Goal: Information Seeking & Learning: Get advice/opinions

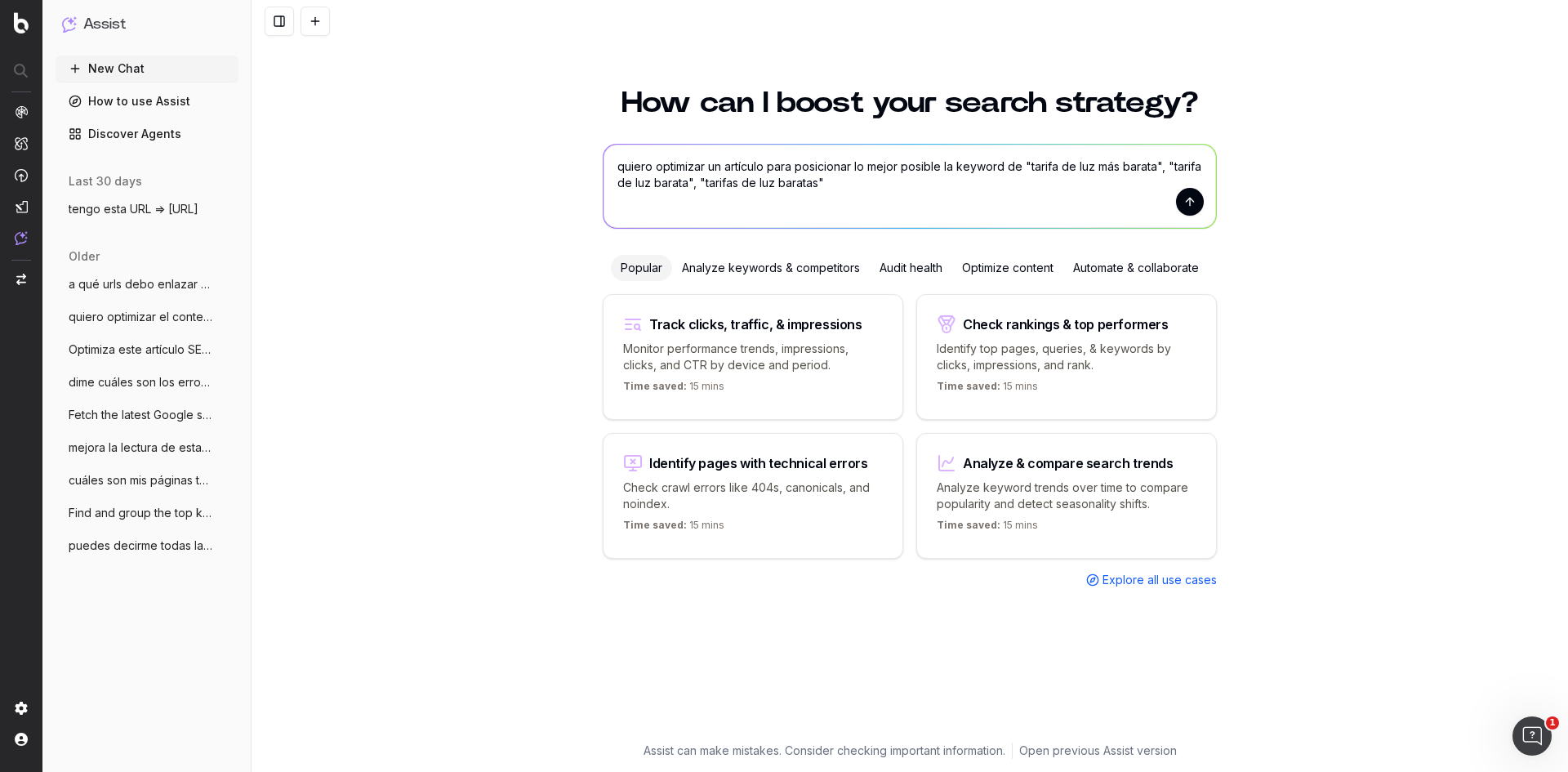
click at [899, 206] on textarea "quiero optimizar un artículo para posicionar lo mejor posible la keyword de "ta…" at bounding box center [909, 185] width 613 height 83
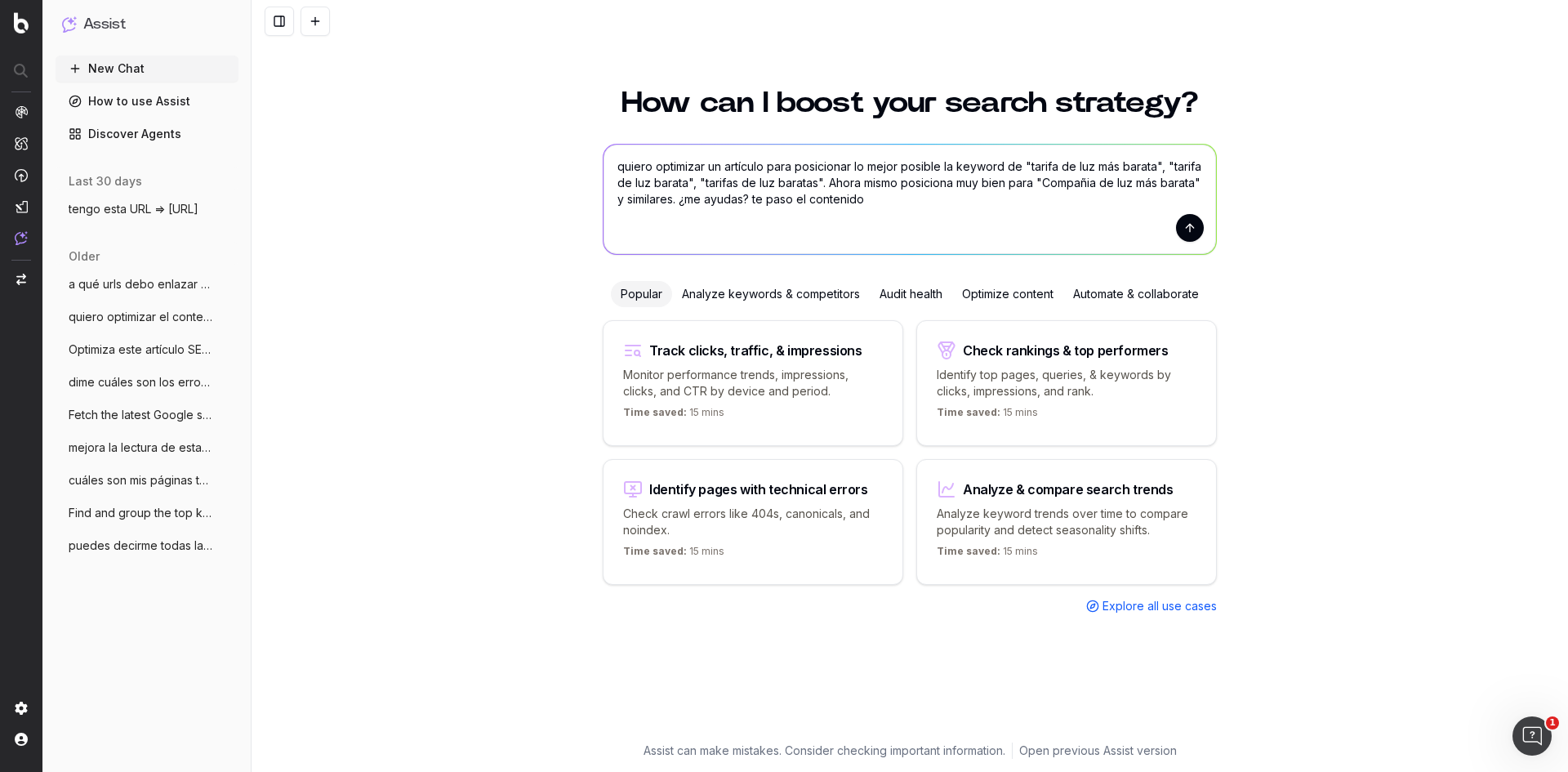
paste textarea "Lor 5 ipsumdo si ame con adipisc el seddoeiusm te 6525 Incidid 2 ut laboreetd m…"
type textarea "loremi dolorsita co adipisci elit seddoeiusm te incid utlabor et dolorem al "en…"
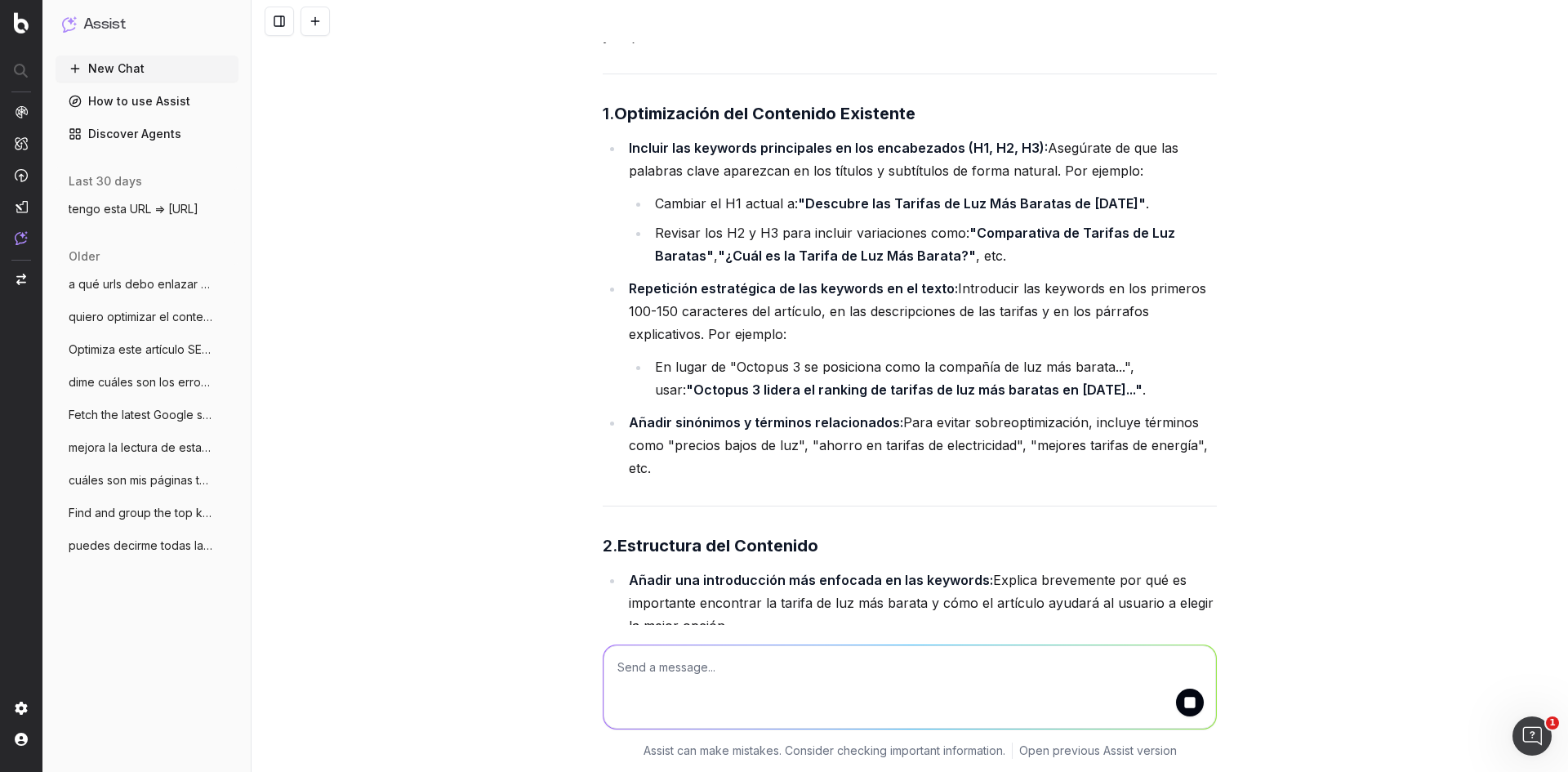
scroll to position [10678, 0]
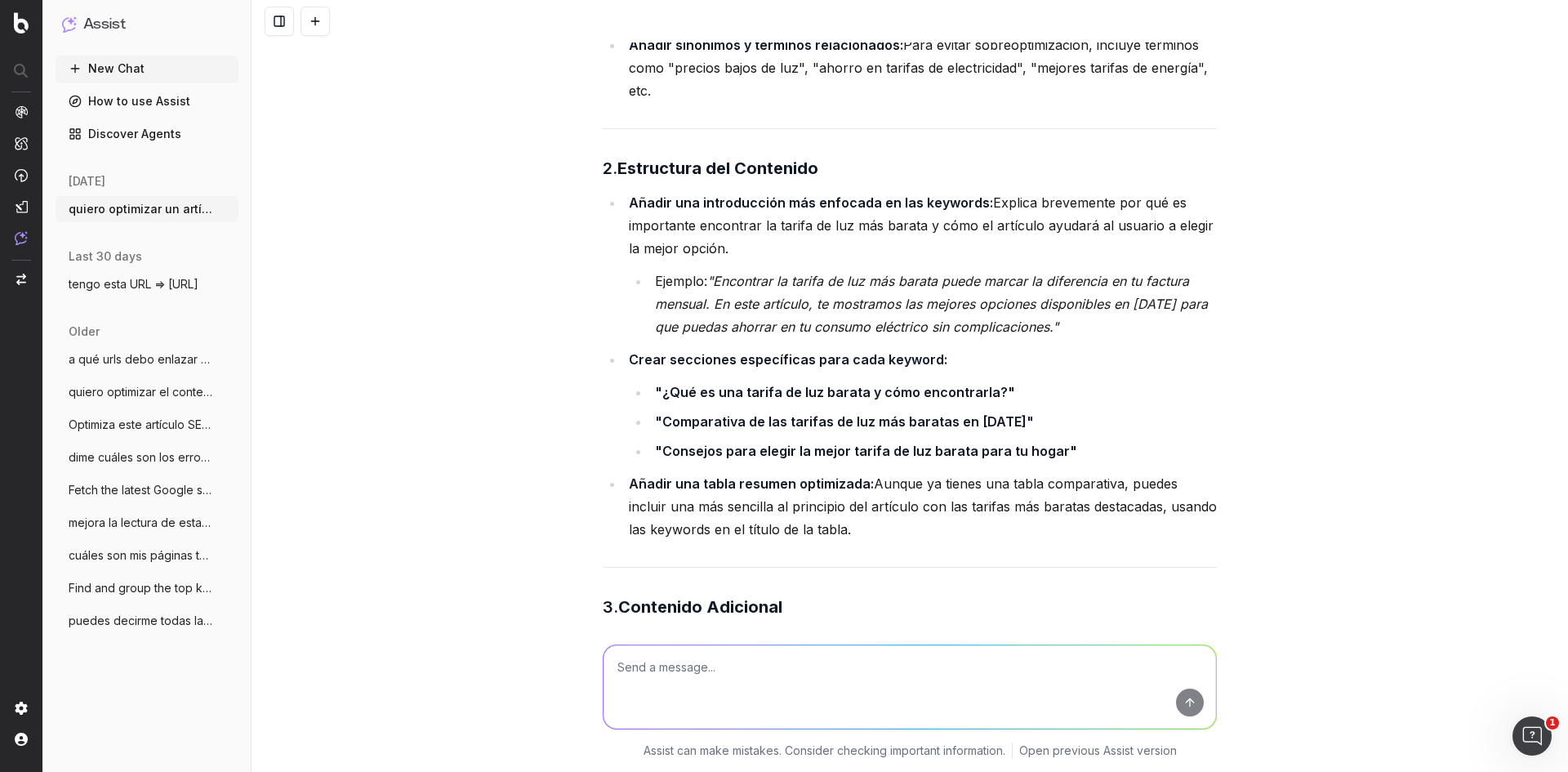
scroll to position [11058, 0]
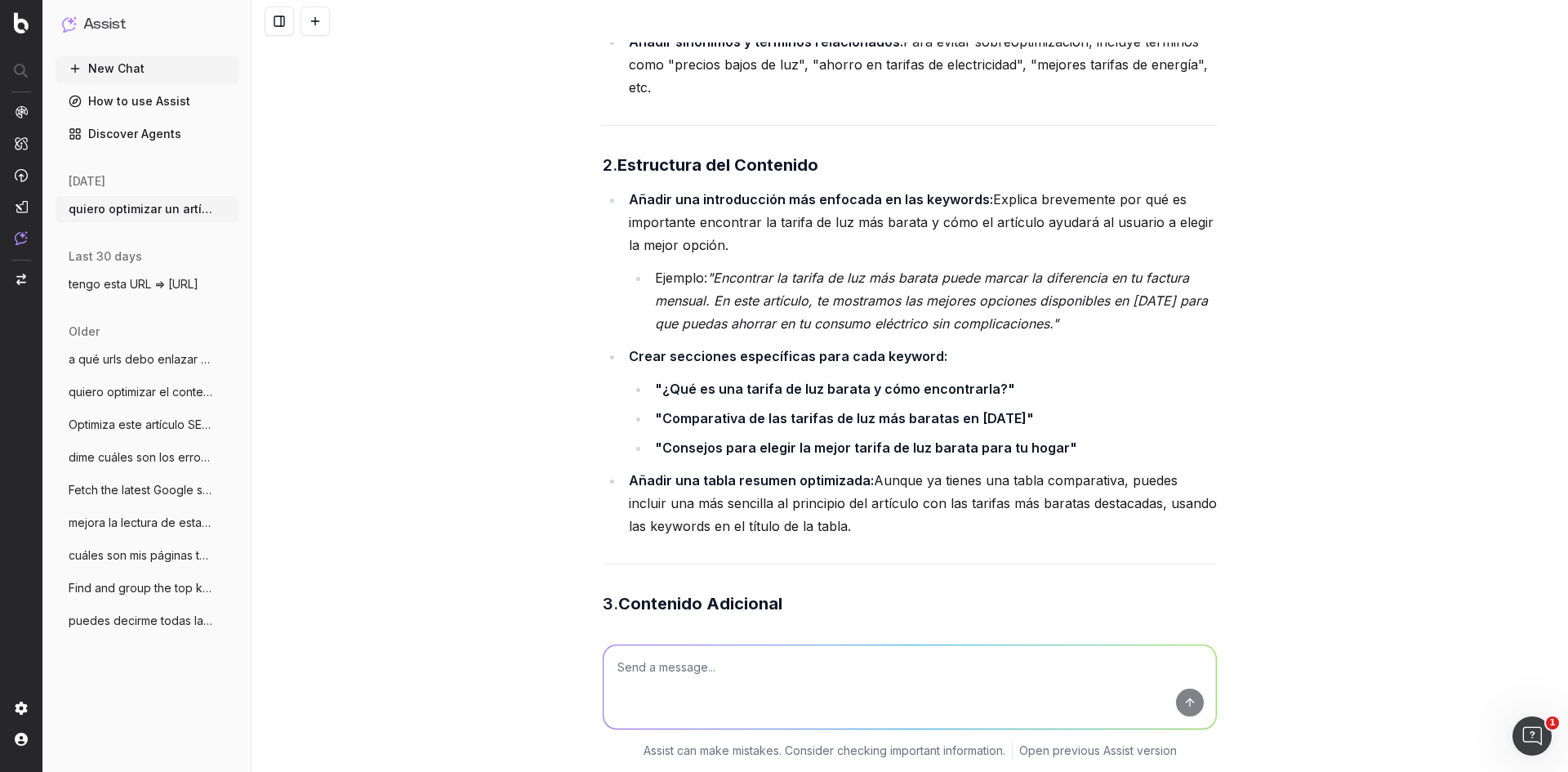
click at [866, 267] on li "Ejemplo: "Encontrar la tarifa de luz más barata puede marcar la diferencia en t…" at bounding box center [934, 301] width 567 height 68
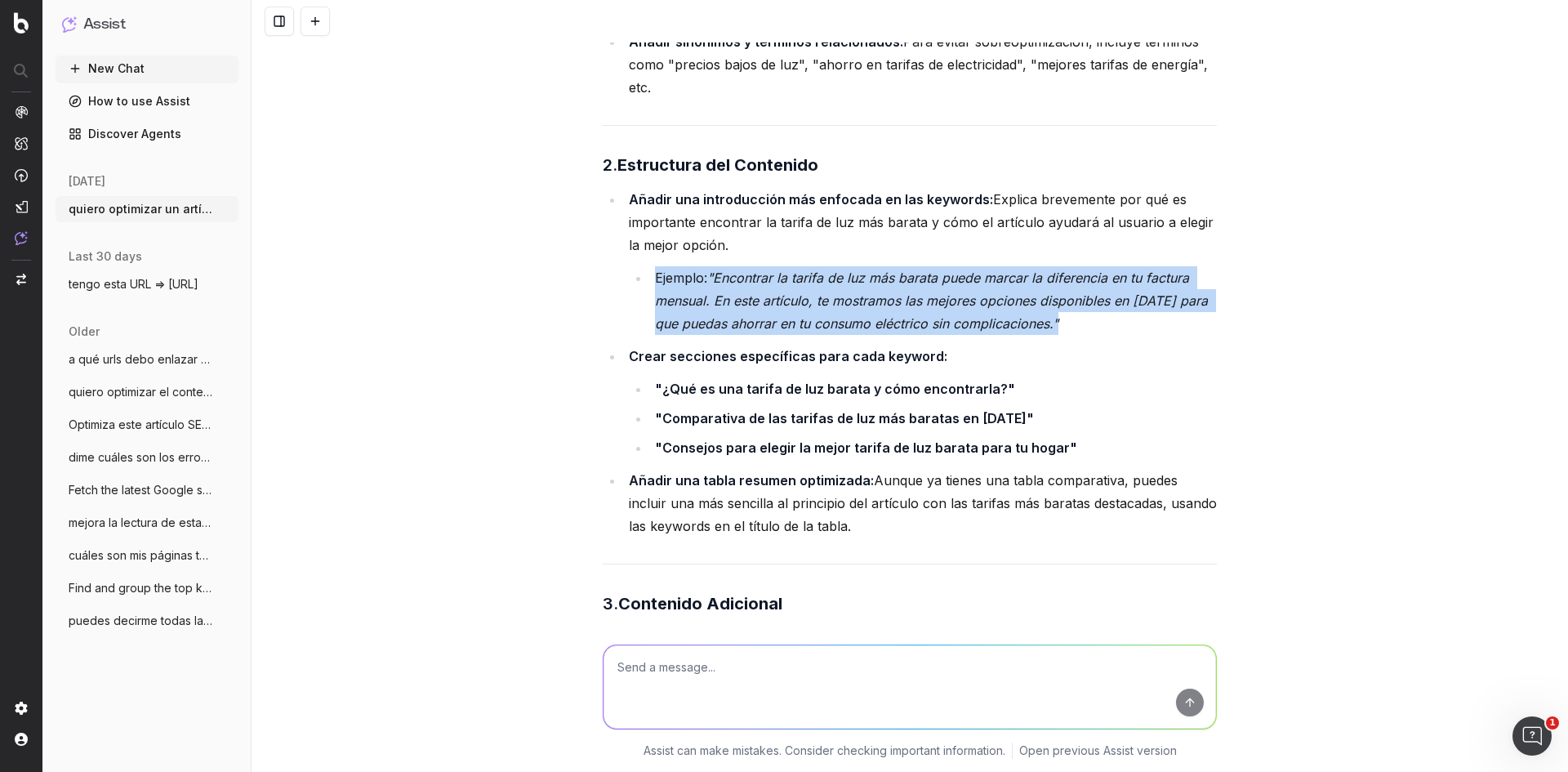
click at [866, 267] on li "Ejemplo: "Encontrar la tarifa de luz más barata puede marcar la diferencia en t…" at bounding box center [934, 301] width 567 height 68
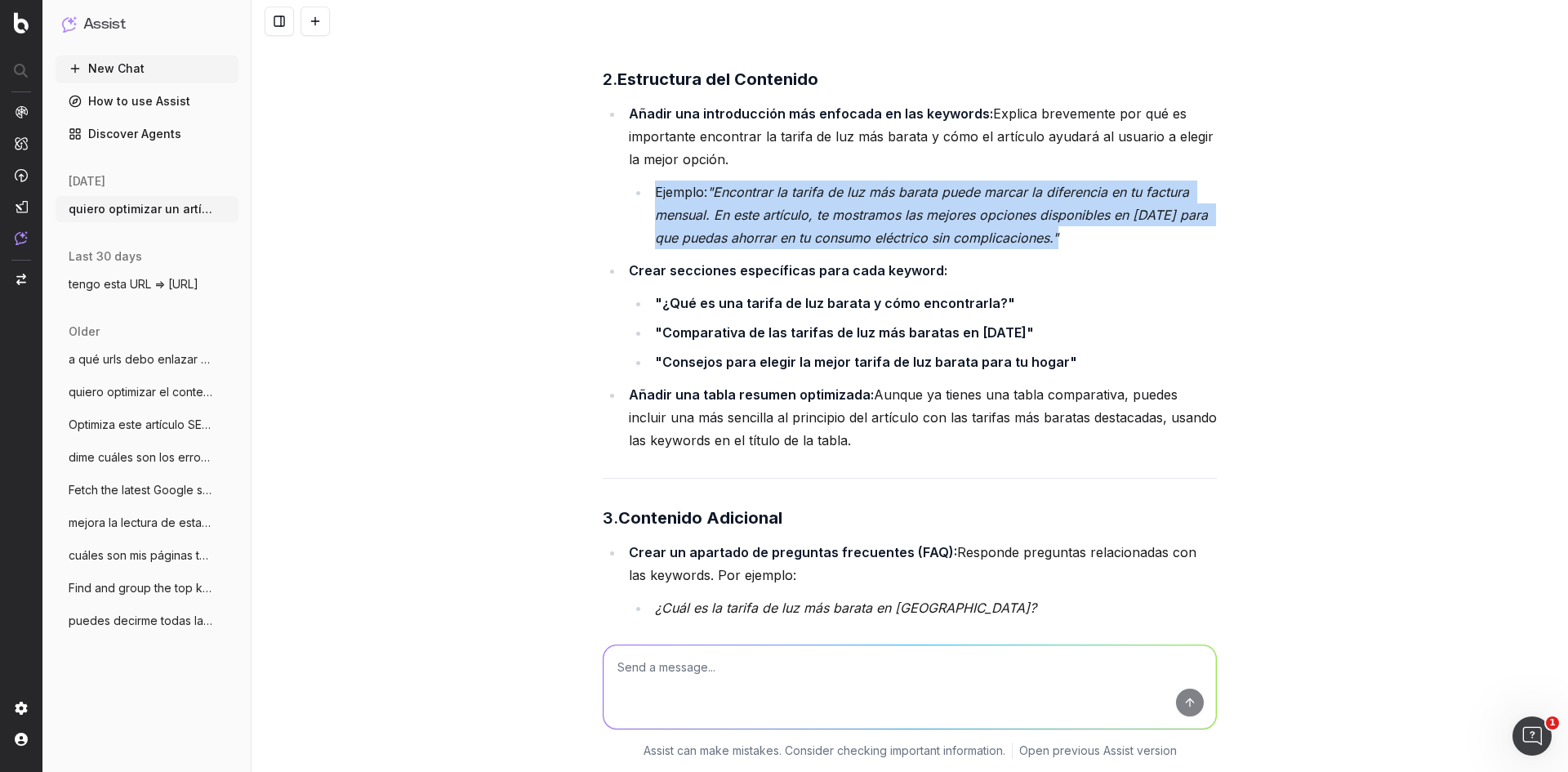
scroll to position [11145, 0]
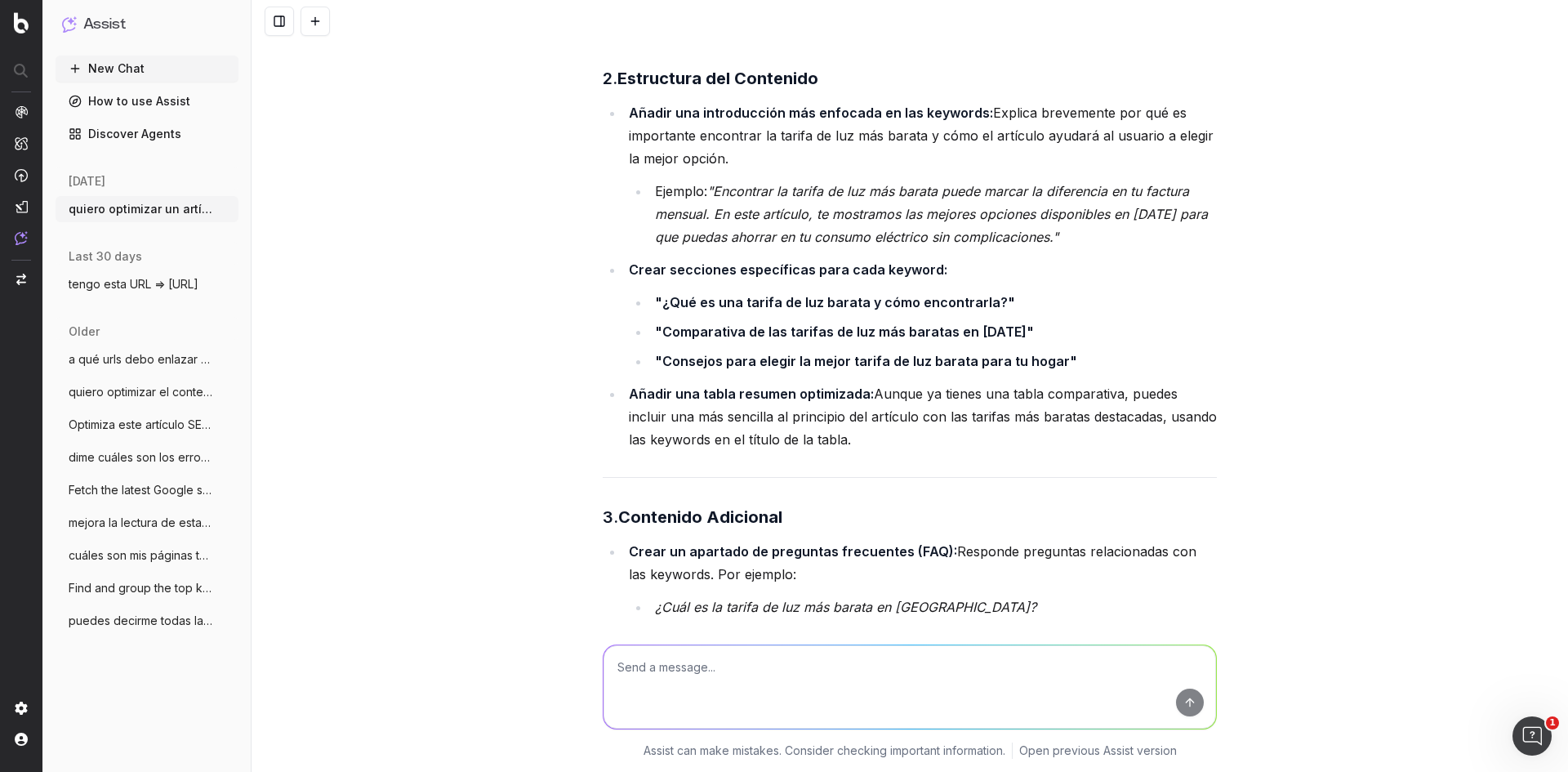
click at [708, 294] on strong ""¿Qué es una tarifa de luz barata y cómo encontrarla?"" at bounding box center [835, 302] width 360 height 17
click at [775, 323] on strong ""Comparativa de las tarifas de luz más baratas en [DATE]"" at bounding box center [844, 331] width 379 height 17
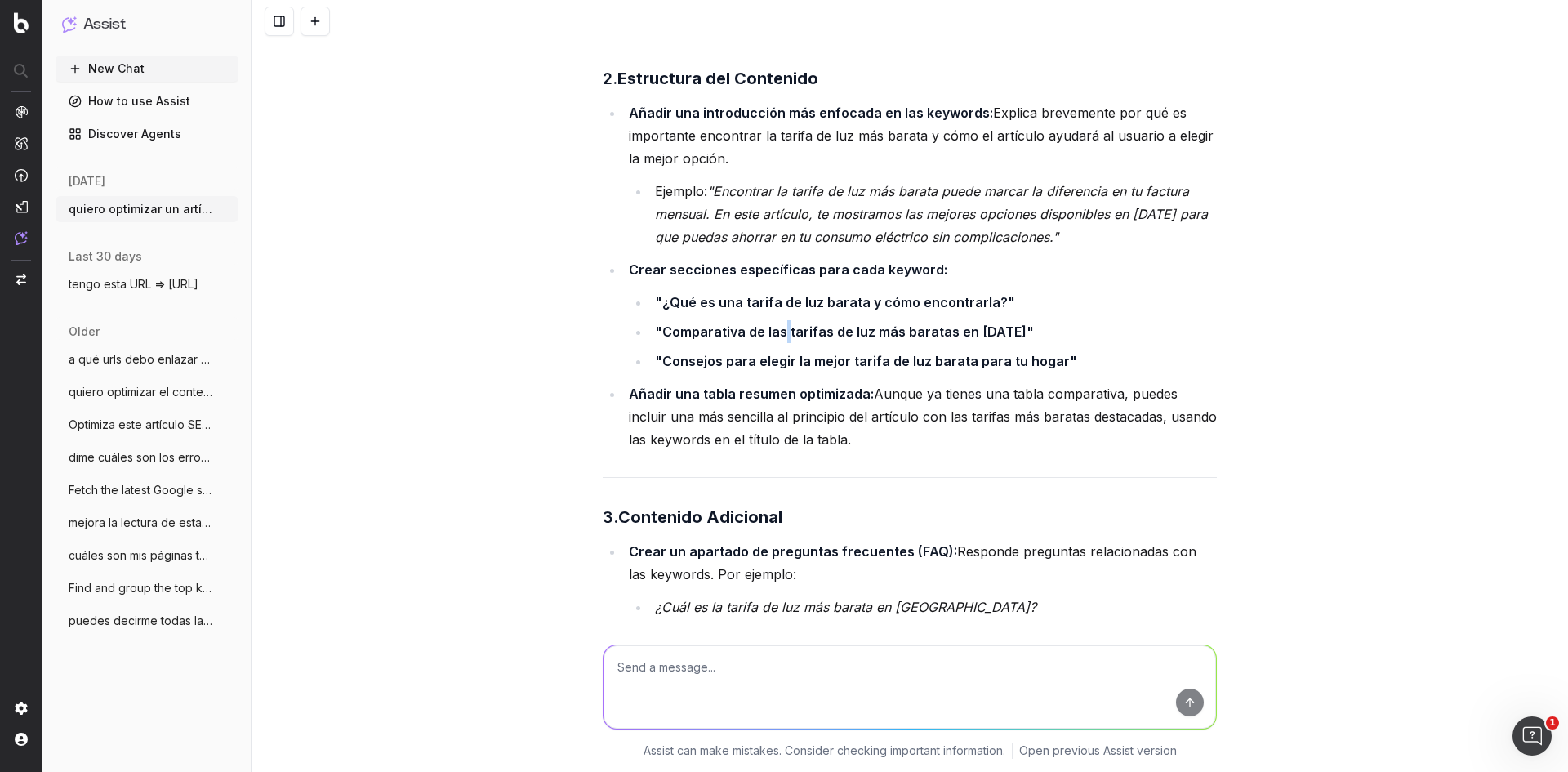
click at [775, 323] on strong ""Comparativa de las tarifas de luz más baratas en [DATE]"" at bounding box center [844, 331] width 379 height 17
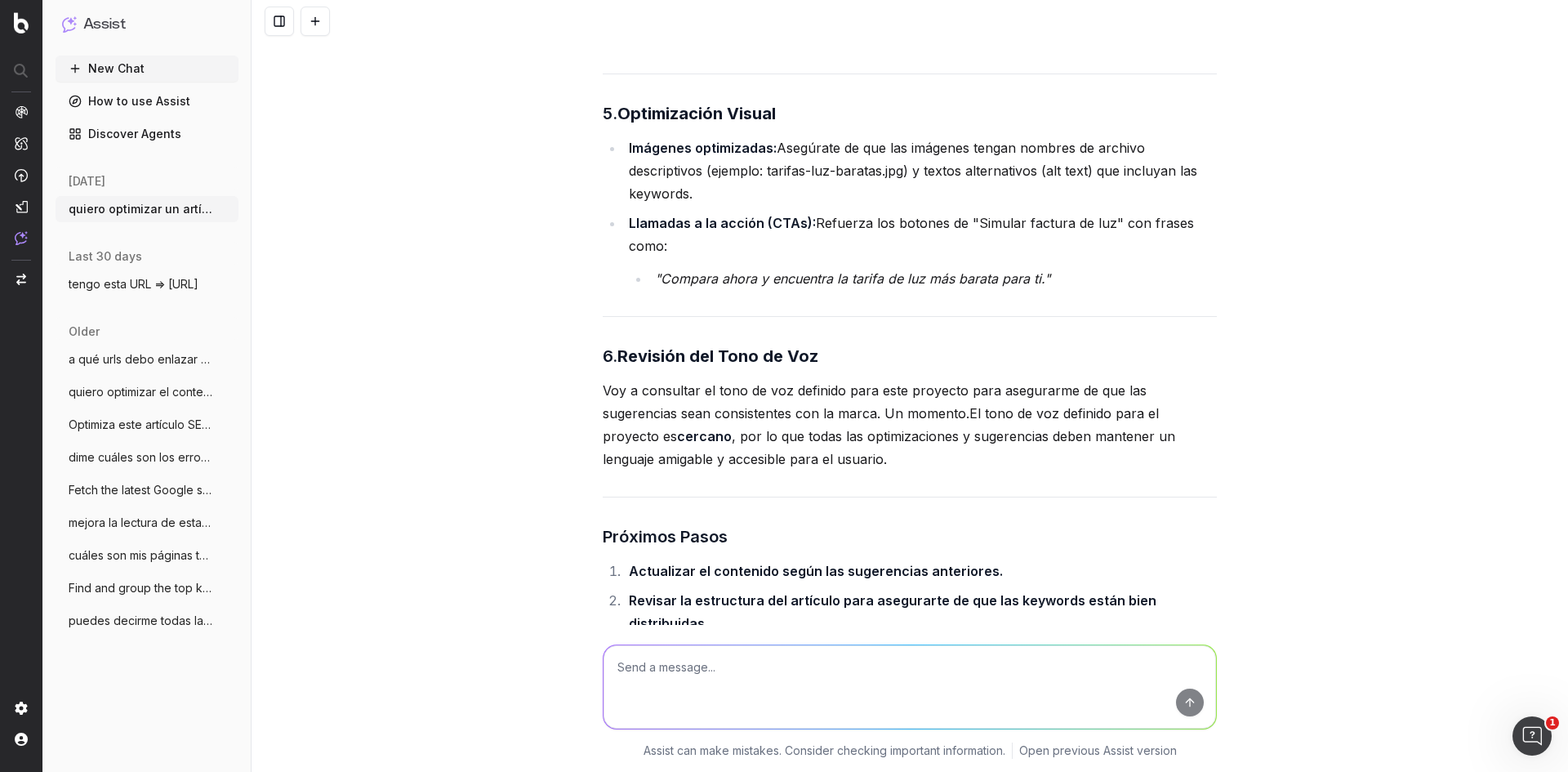
scroll to position [12324, 0]
